Goal: Task Accomplishment & Management: Complete application form

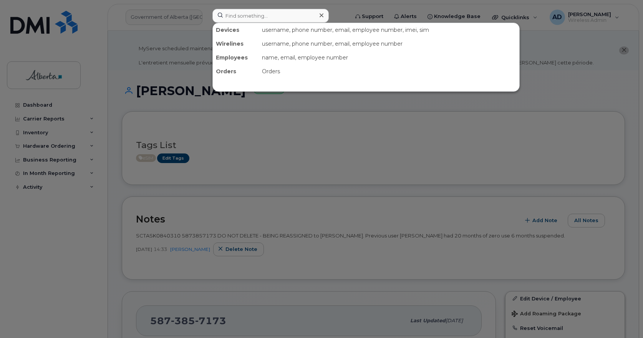
click at [269, 18] on input at bounding box center [270, 16] width 116 height 14
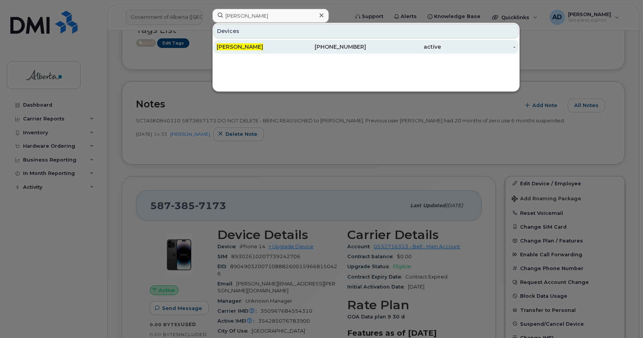
type input "[PERSON_NAME]"
click at [240, 48] on span "[PERSON_NAME]" at bounding box center [240, 46] width 46 height 7
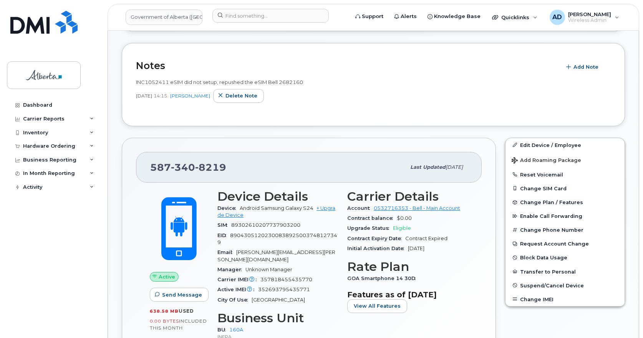
scroll to position [230, 0]
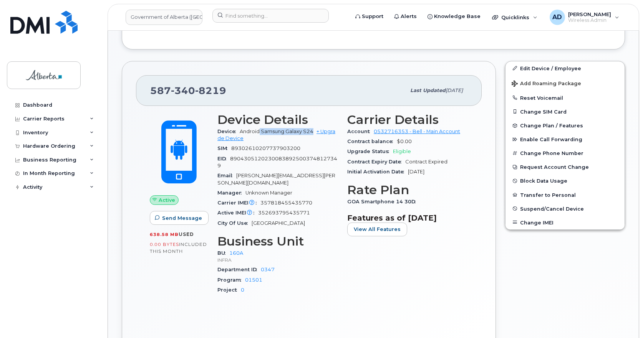
drag, startPoint x: 308, startPoint y: 130, endPoint x: 260, endPoint y: 133, distance: 48.5
click at [260, 133] on span "Android Samsung Galaxy S24" at bounding box center [277, 132] width 74 height 6
click at [189, 90] on span "340" at bounding box center [183, 91] width 24 height 12
copy span "587 340 8219"
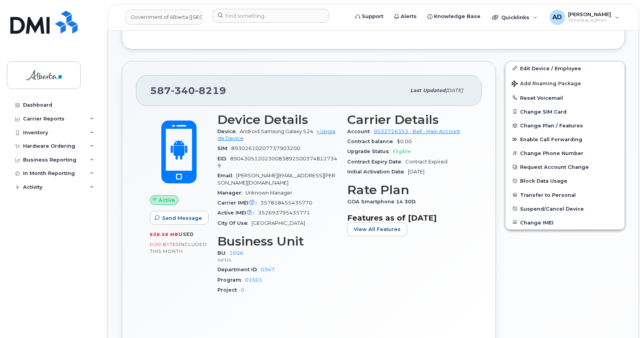
click at [272, 146] on span "89302610207737903200" at bounding box center [265, 149] width 69 height 6
copy span "89302610207737903200"
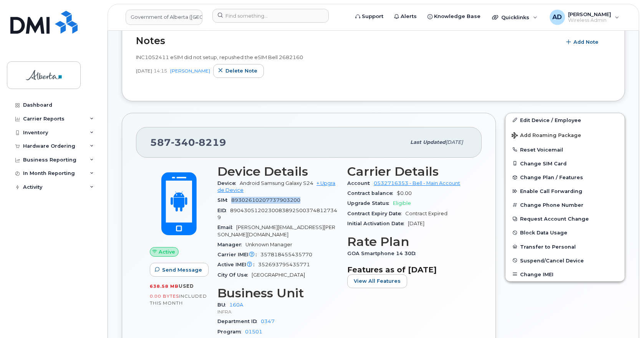
scroll to position [77, 0]
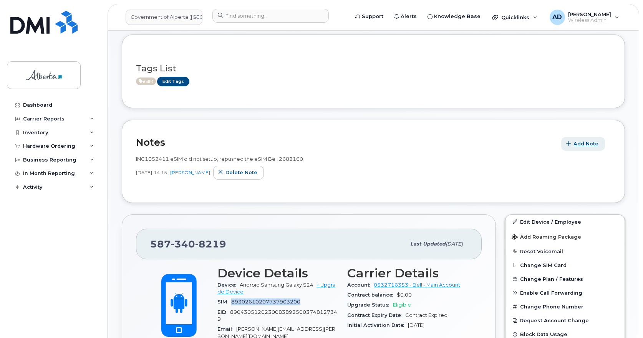
click at [589, 145] on span "Add Note" at bounding box center [585, 143] width 25 height 7
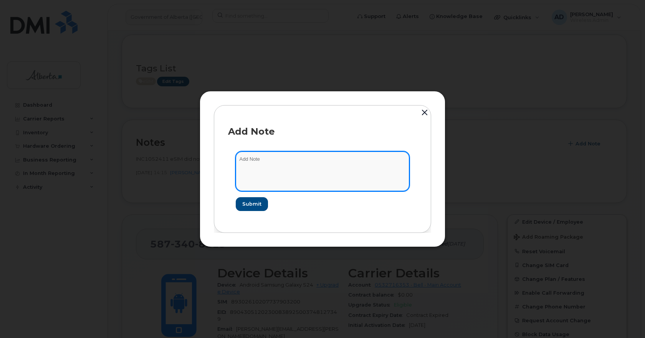
click at [254, 163] on textarea at bounding box center [323, 171] width 174 height 39
paste textarea "Device Reported as Lost INC – Added to negative file iPhone IMEI SN SIM transfe…"
click at [296, 156] on textarea "Device Reported as Lost INC – Added to negative file iPhone IMEI SN SIM transfe…" at bounding box center [323, 171] width 174 height 39
click at [296, 157] on textarea "Device Reported as Lost INC – Added to negative file iPhone IMEI SN SIM transfe…" at bounding box center [323, 171] width 174 height 39
click at [295, 160] on textarea "Device Reported as Lost INC – Added to negative file iPhone IMEI SN SIM transfe…" at bounding box center [323, 171] width 174 height 39
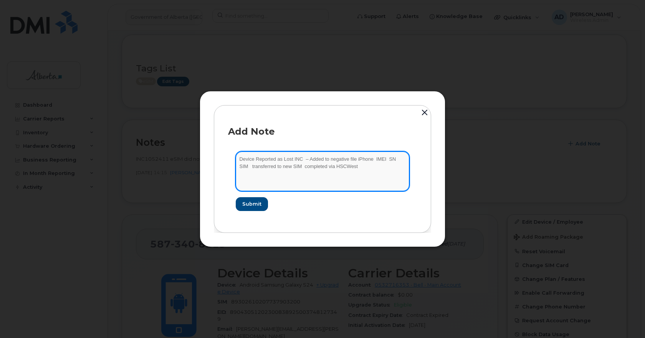
click at [295, 160] on textarea "Device Reported as Lost INC – Added to negative file iPhone IMEI SN SIM transfe…" at bounding box center [323, 171] width 174 height 39
paste textarea "1134540"
click at [384, 157] on textarea "Device Reported as Lost INC1134540 – Added to negative file iPhone IMEI SN SIM …" at bounding box center [323, 171] width 174 height 39
click at [250, 166] on textarea "Device Reported as Lost INC1134540 – Added to negative file Samsung S24 IMEI SN…" at bounding box center [323, 171] width 174 height 39
paste textarea "352693795435771"
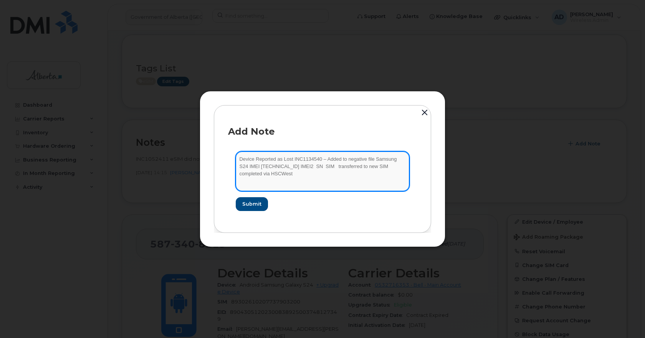
click at [303, 165] on textarea "Device Reported as Lost INC1134540 – Added to negative file Samsung S24 IMEI 35…" at bounding box center [323, 171] width 174 height 39
paste textarea "357818455435770"
click at [351, 164] on textarea "Device Reported as Lost INC1134540 – Added to negative file Samsung S24 IMEI 35…" at bounding box center [323, 171] width 174 height 39
paste textarea "R5CY50615MW"
drag, startPoint x: 286, startPoint y: 173, endPoint x: 293, endPoint y: 173, distance: 6.9
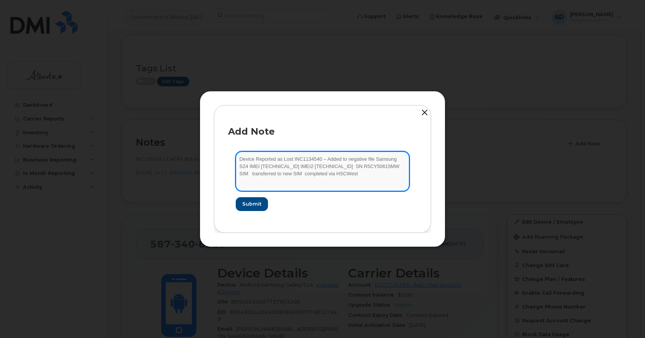
click at [286, 173] on textarea "Device Reported as Lost INC1134540 – Added to negative file Samsung S24 IMEI 35…" at bounding box center [323, 171] width 174 height 39
paste textarea "89302610104384308884"
click at [403, 174] on textarea "Device Reported as Lost INC1134540 – Added to negative file Samsung S24 IMEI 35…" at bounding box center [323, 171] width 174 height 39
click at [401, 165] on textarea "Device Reported as Lost INC1134540 – Added to negative file Samsung S24 IMEI 35…" at bounding box center [323, 171] width 174 height 39
click at [396, 164] on textarea "Device Reported as Lost INC1134540 – Added to negative file Samsung S24 IMEI 35…" at bounding box center [323, 171] width 174 height 39
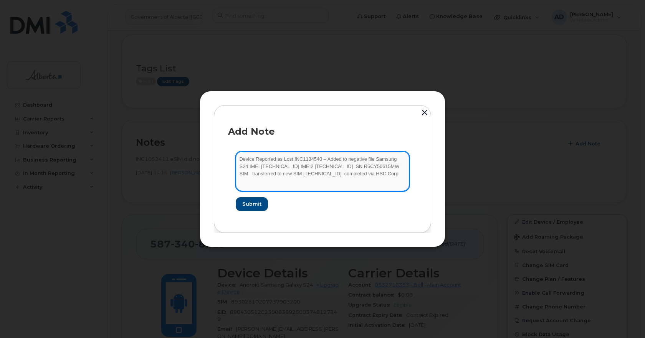
paste textarea "89302610207737903200"
drag, startPoint x: 290, startPoint y: 184, endPoint x: 320, endPoint y: 160, distance: 38.3
click at [320, 160] on textarea "Device Reported as Lost INC1134540 – Added to negative file Samsung S24 IMEI 35…" at bounding box center [323, 171] width 174 height 39
type textarea "Device Reported as Lost INC1134540 – Added to negative file Samsung S24 IMEI 35…"
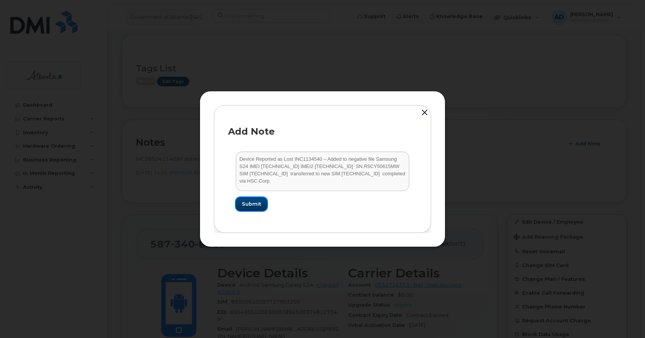
click at [253, 203] on span "Submit" at bounding box center [251, 203] width 19 height 7
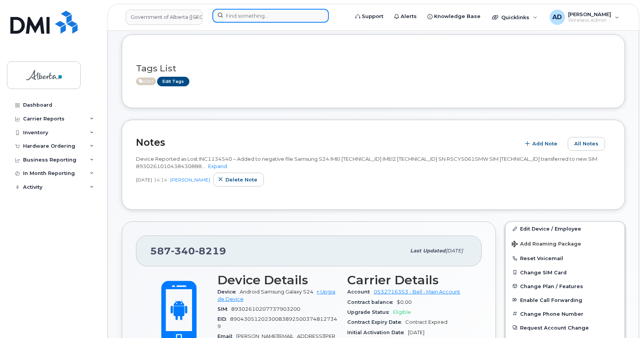
click at [231, 18] on input at bounding box center [270, 16] width 116 height 14
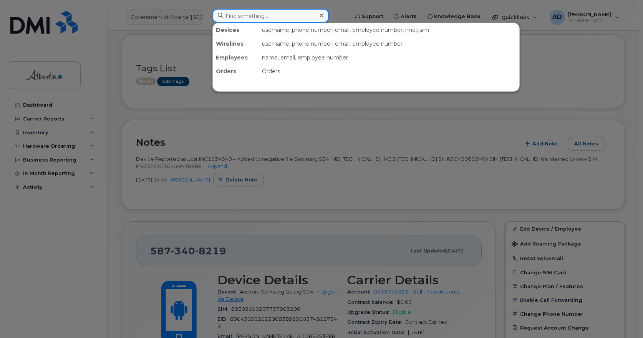
paste input "[PERSON_NAME]"
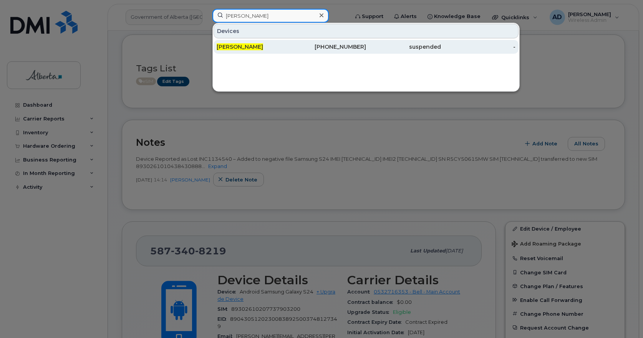
type input "[PERSON_NAME]"
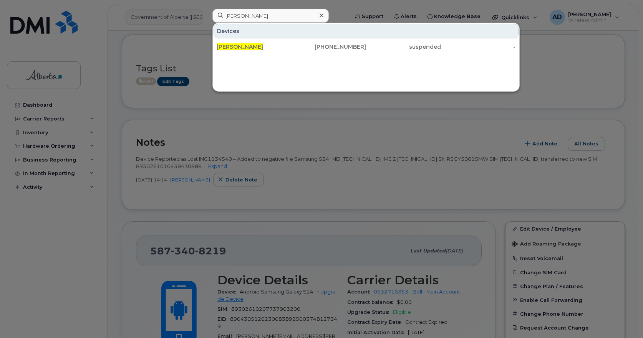
drag, startPoint x: 239, startPoint y: 46, endPoint x: 366, endPoint y: 84, distance: 132.5
click at [239, 46] on span "[PERSON_NAME]" at bounding box center [240, 46] width 46 height 7
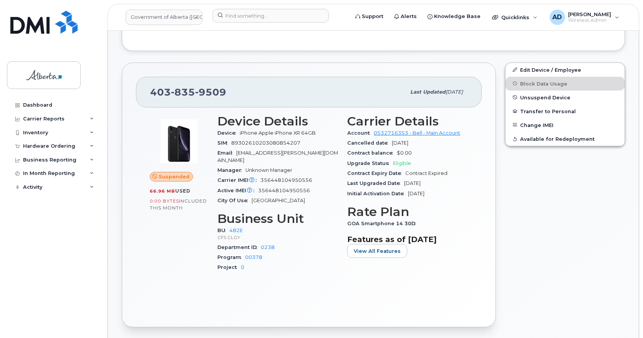
scroll to position [115, 0]
